Goal: Task Accomplishment & Management: Use online tool/utility

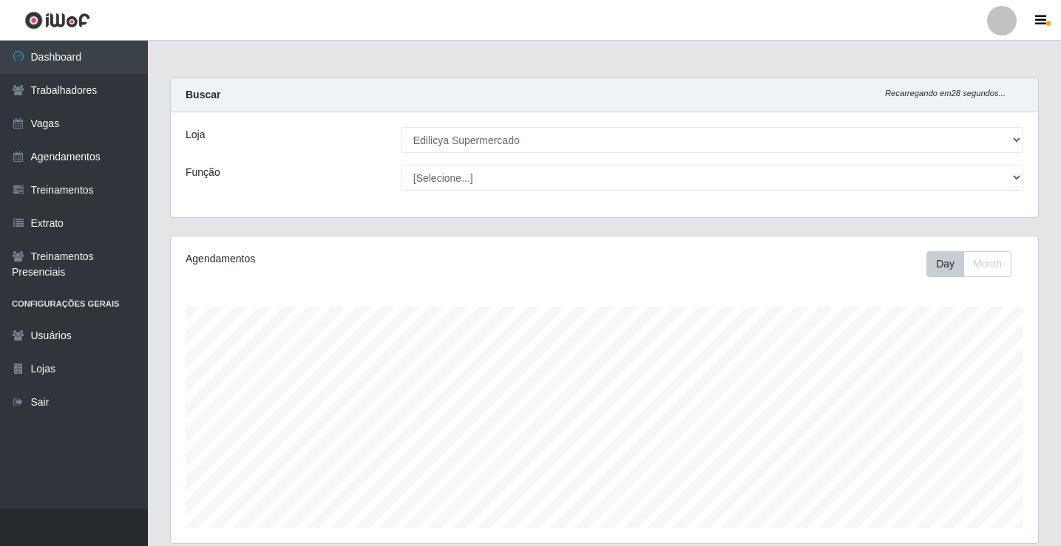
select select "460"
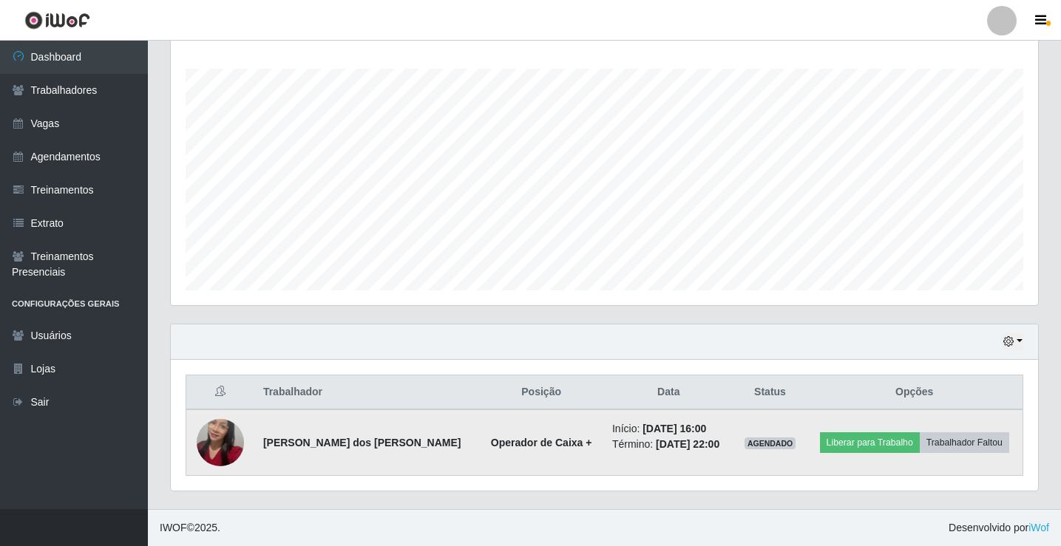
scroll to position [307, 867]
click at [211, 436] on img at bounding box center [220, 443] width 47 height 84
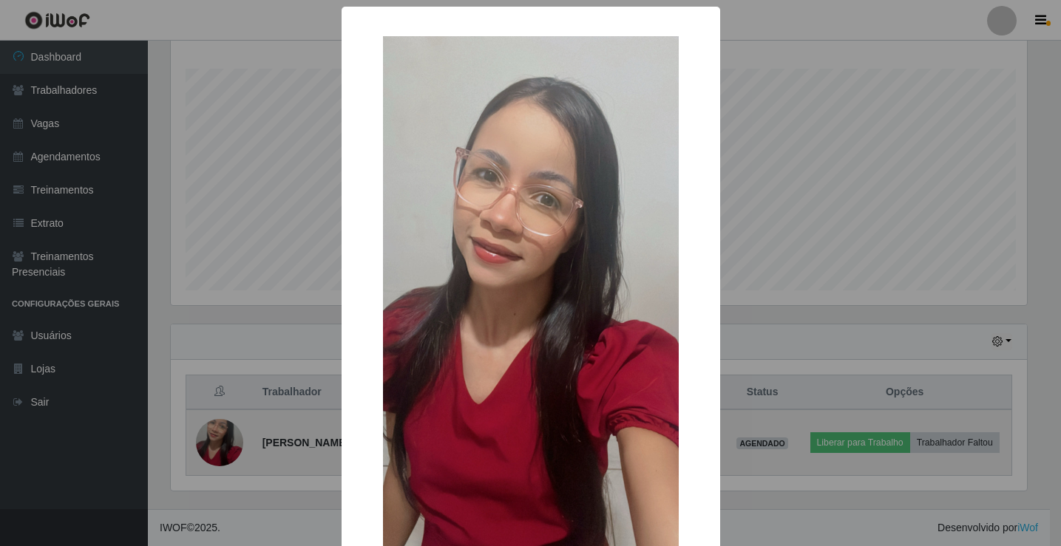
scroll to position [307, 860]
click at [211, 436] on div "× OK Cancel" at bounding box center [532, 273] width 1064 height 546
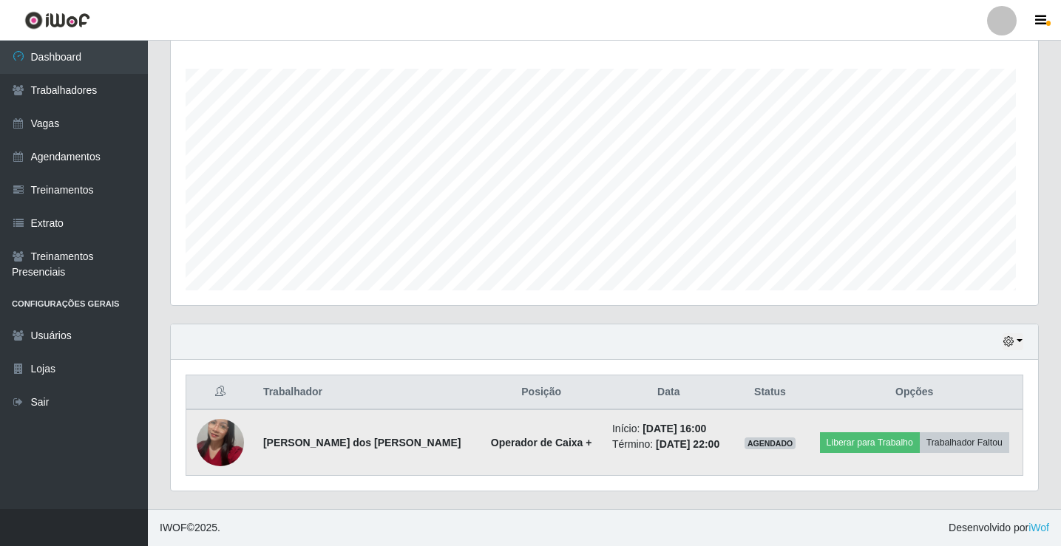
scroll to position [307, 867]
click at [228, 438] on img at bounding box center [220, 443] width 47 height 84
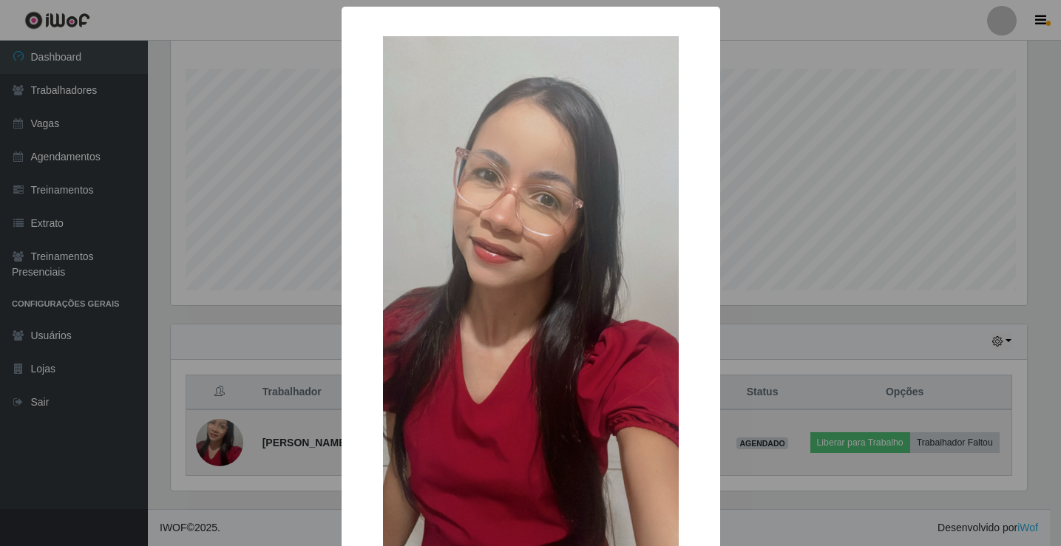
scroll to position [307, 860]
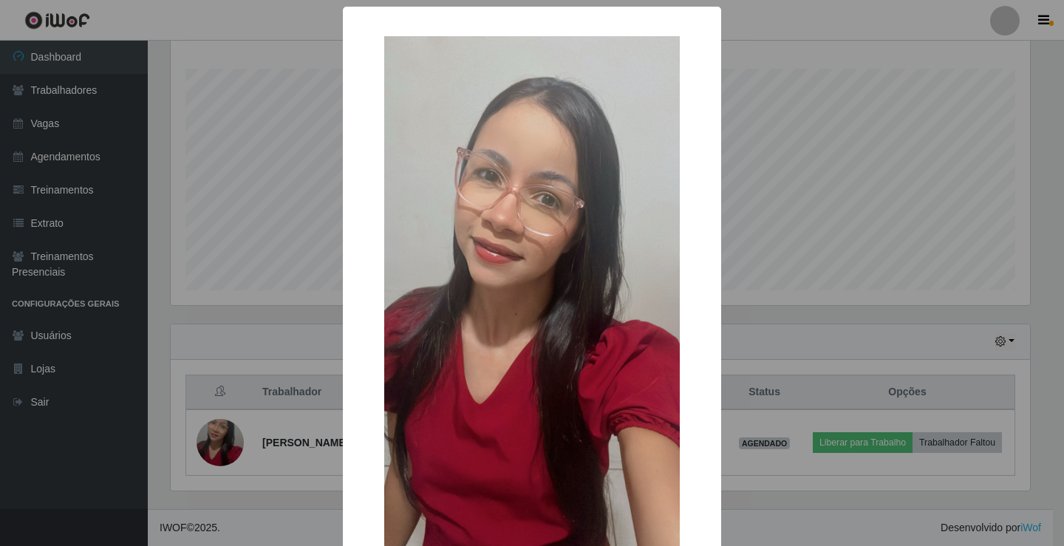
click at [224, 441] on div "× OK Cancel" at bounding box center [532, 273] width 1064 height 546
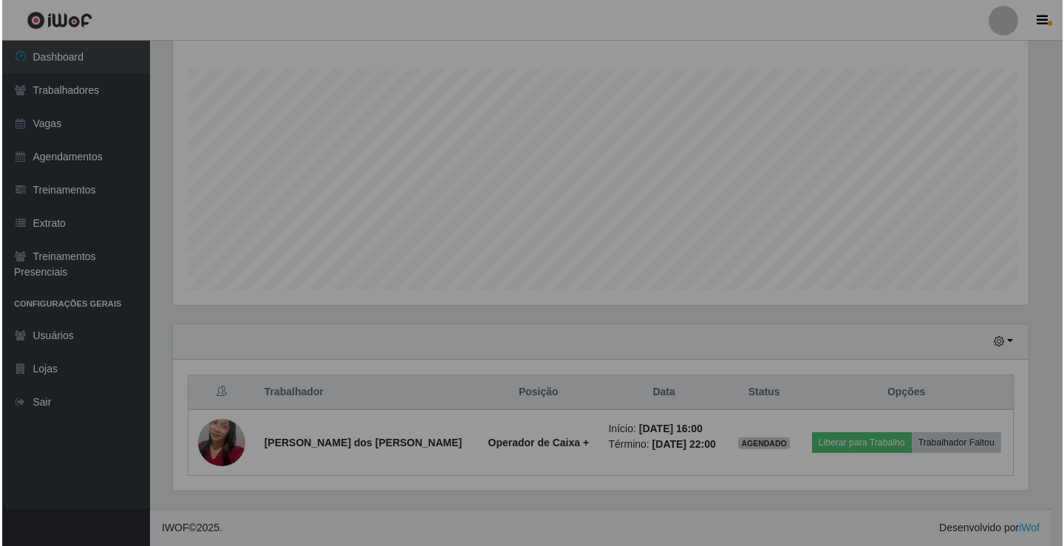
scroll to position [307, 867]
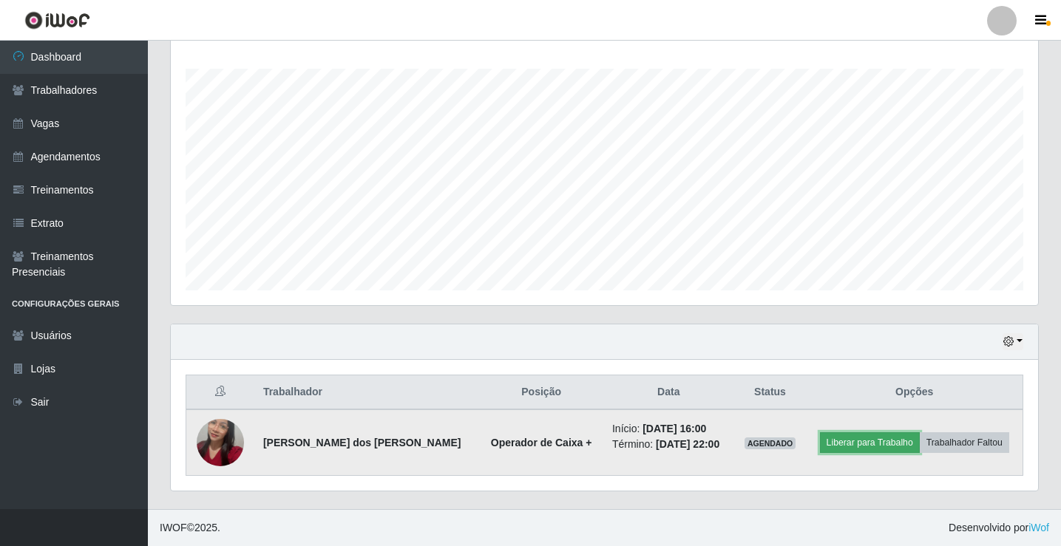
click at [863, 449] on button "Liberar para Trabalho" at bounding box center [870, 442] width 100 height 21
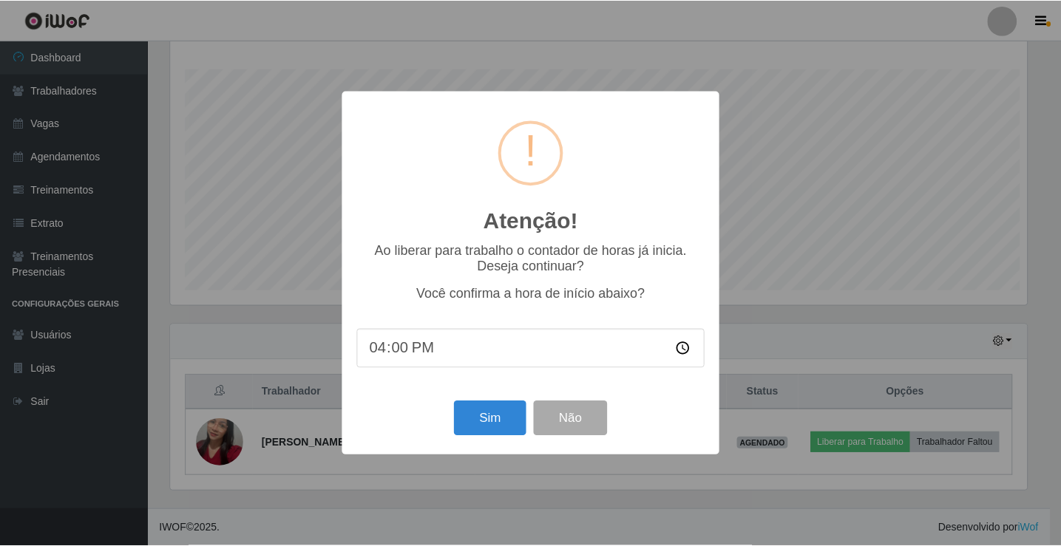
scroll to position [307, 860]
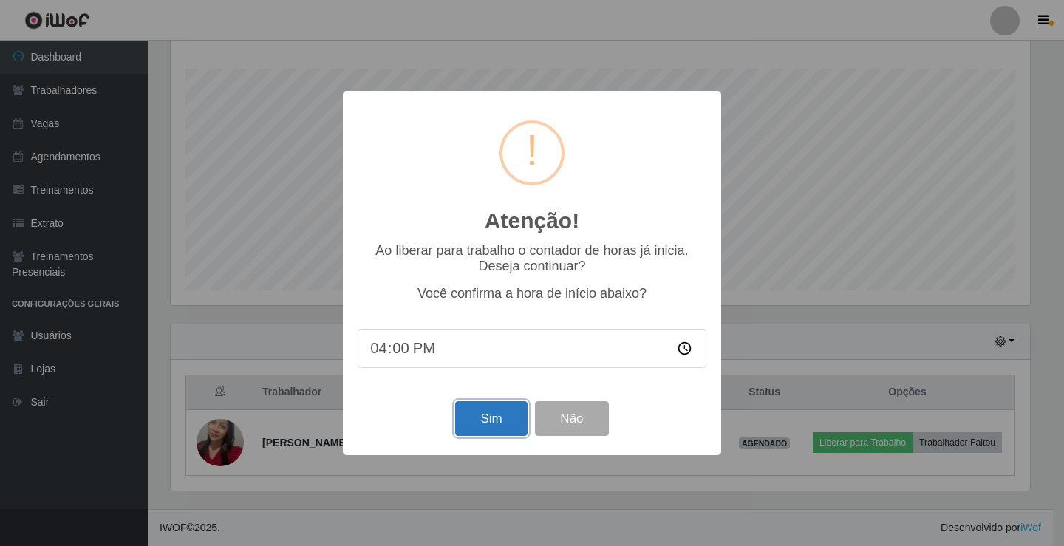
click at [502, 415] on button "Sim" at bounding box center [491, 418] width 72 height 35
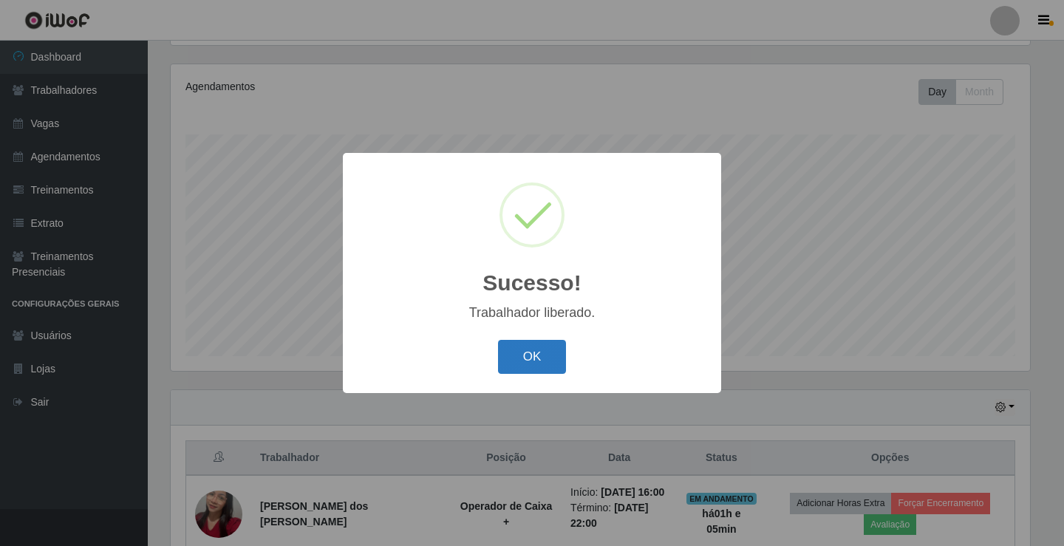
click at [553, 351] on button "OK" at bounding box center [532, 357] width 69 height 35
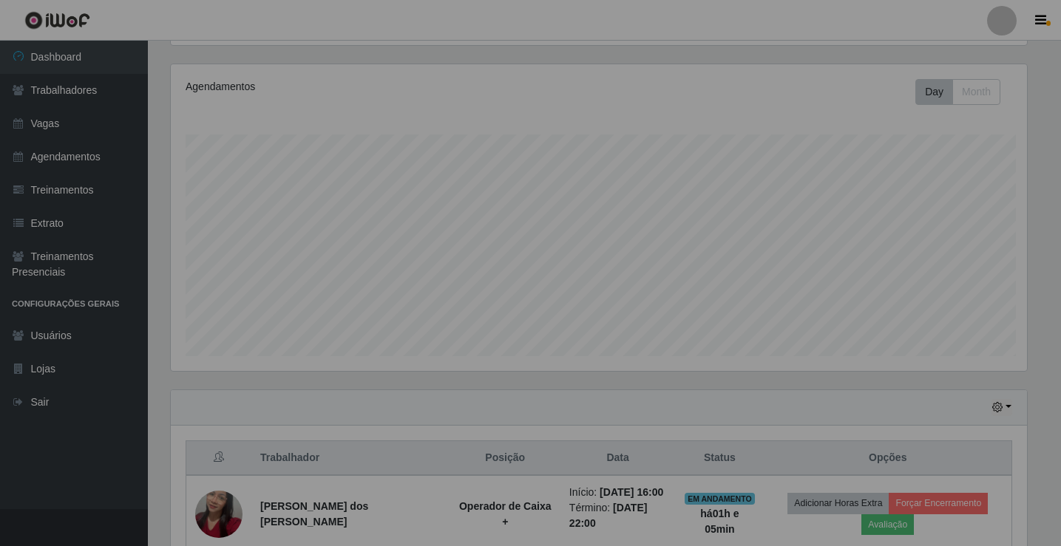
scroll to position [307, 867]
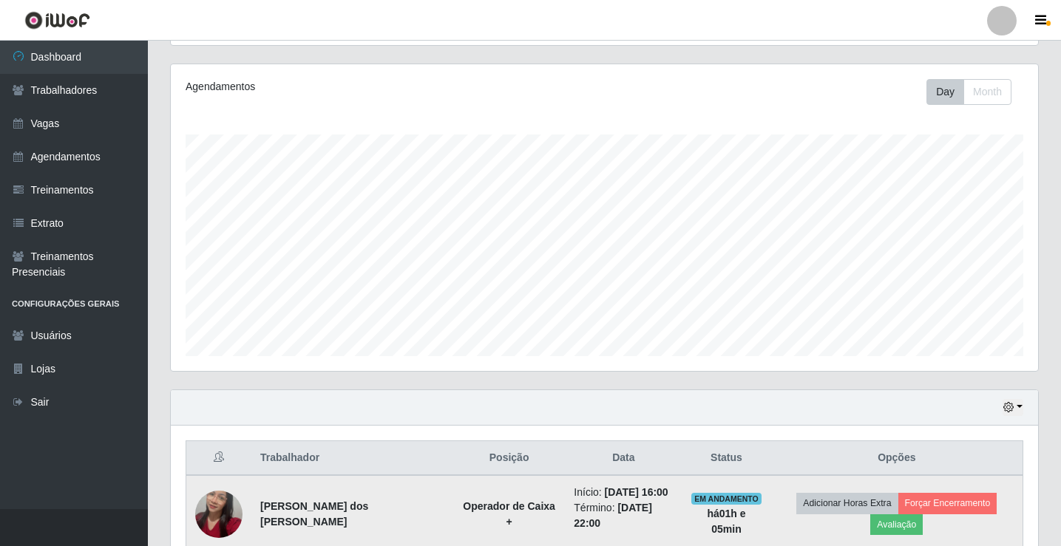
click at [221, 497] on img at bounding box center [218, 514] width 47 height 84
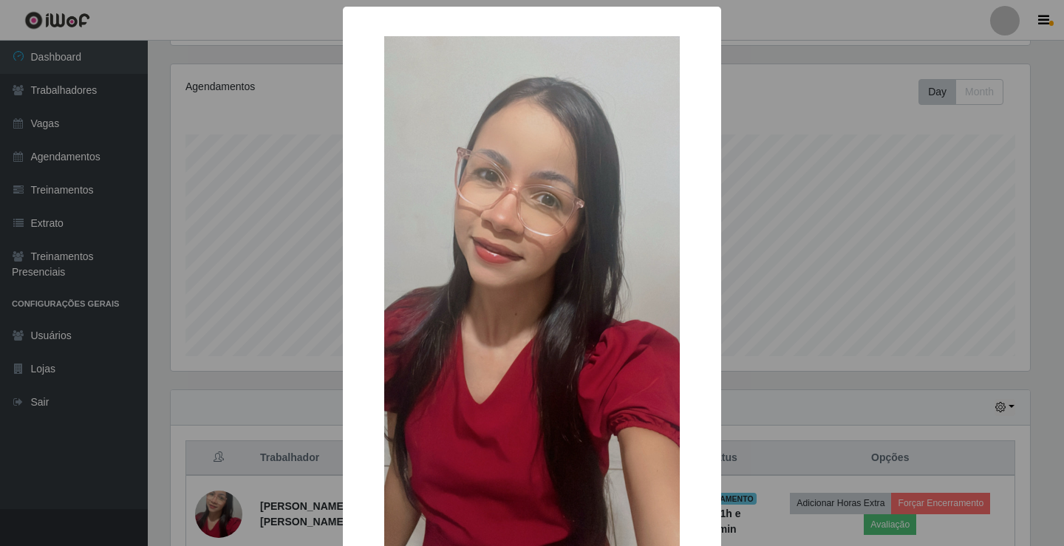
click at [554, 141] on img at bounding box center [532, 299] width 296 height 526
click at [260, 128] on div "× OK Cancel" at bounding box center [532, 273] width 1064 height 546
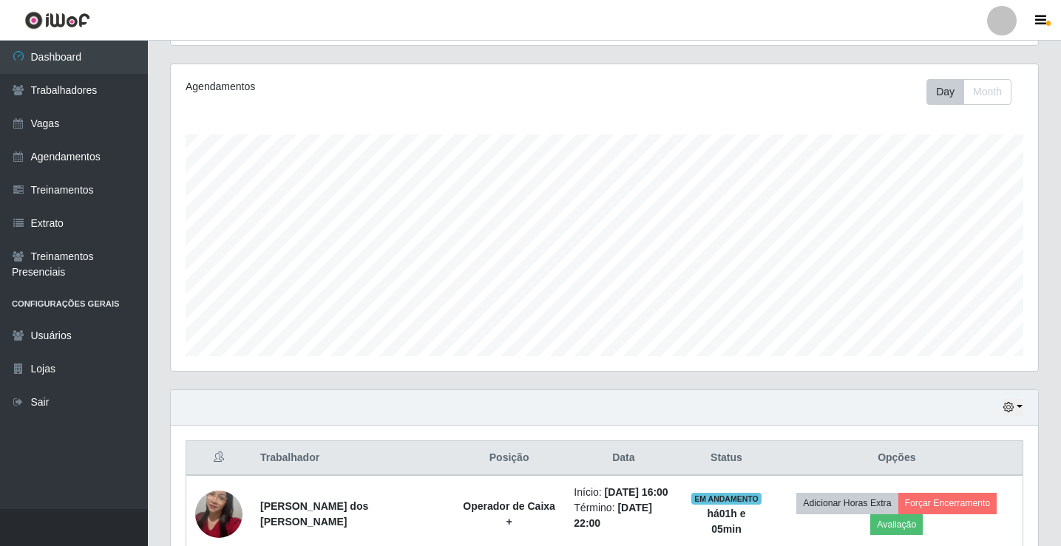
scroll to position [307, 867]
